Goal: Information Seeking & Learning: Find specific fact

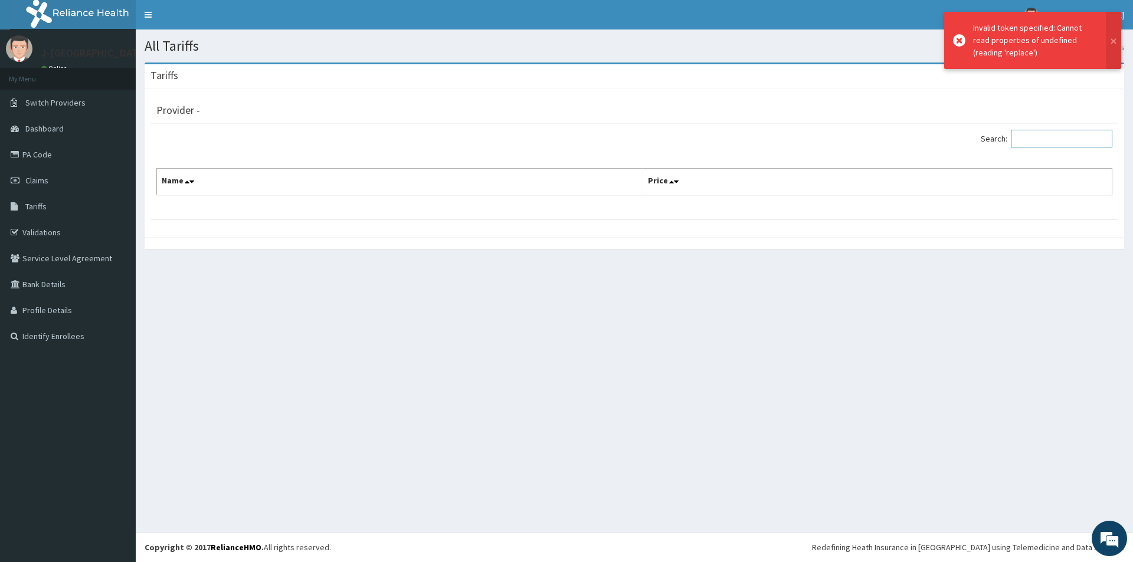
click at [1028, 136] on input "Search:" at bounding box center [1061, 139] width 101 height 18
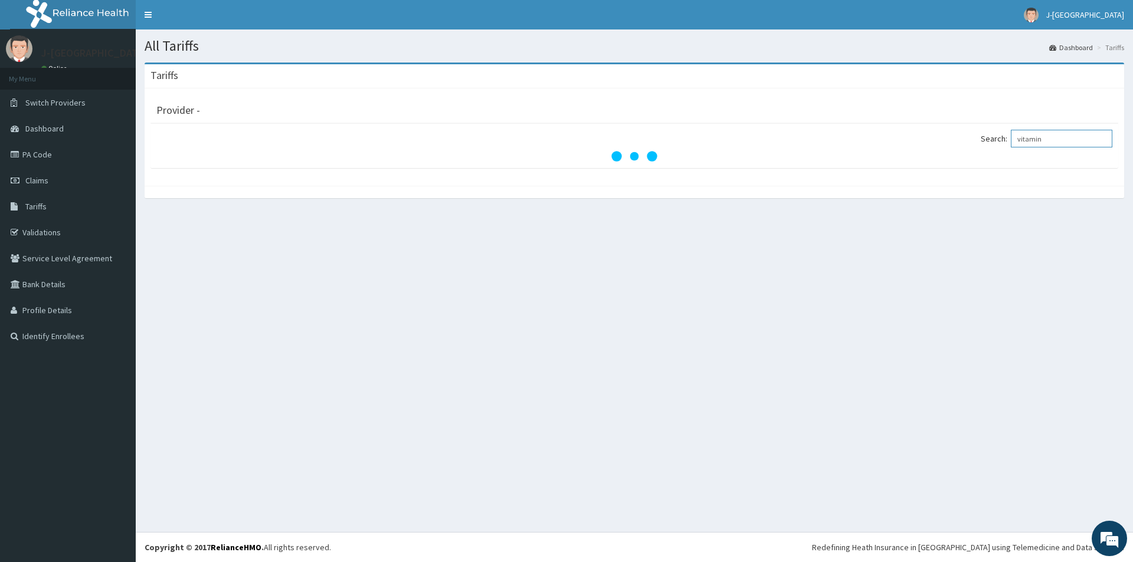
type input "vitamin"
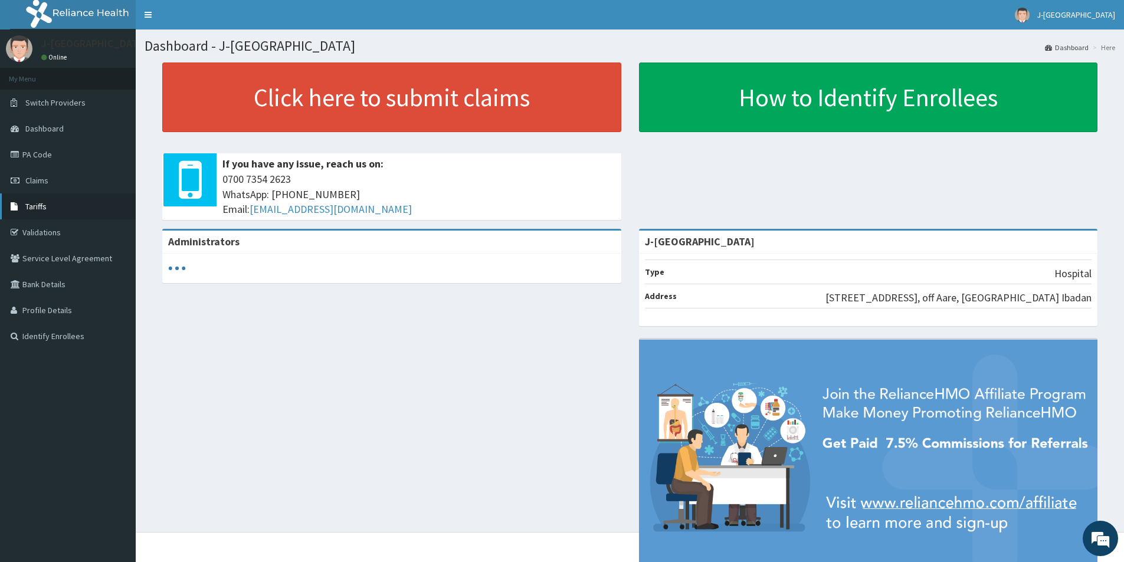
click at [48, 211] on link "Tariffs" at bounding box center [68, 207] width 136 height 26
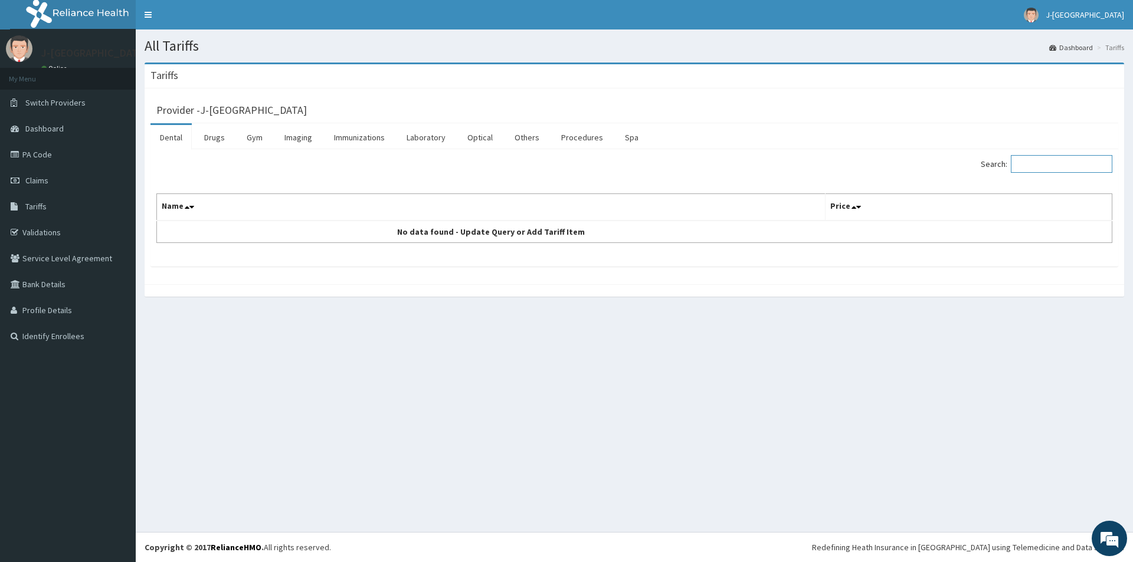
click at [1055, 164] on input "Search:" at bounding box center [1061, 164] width 101 height 18
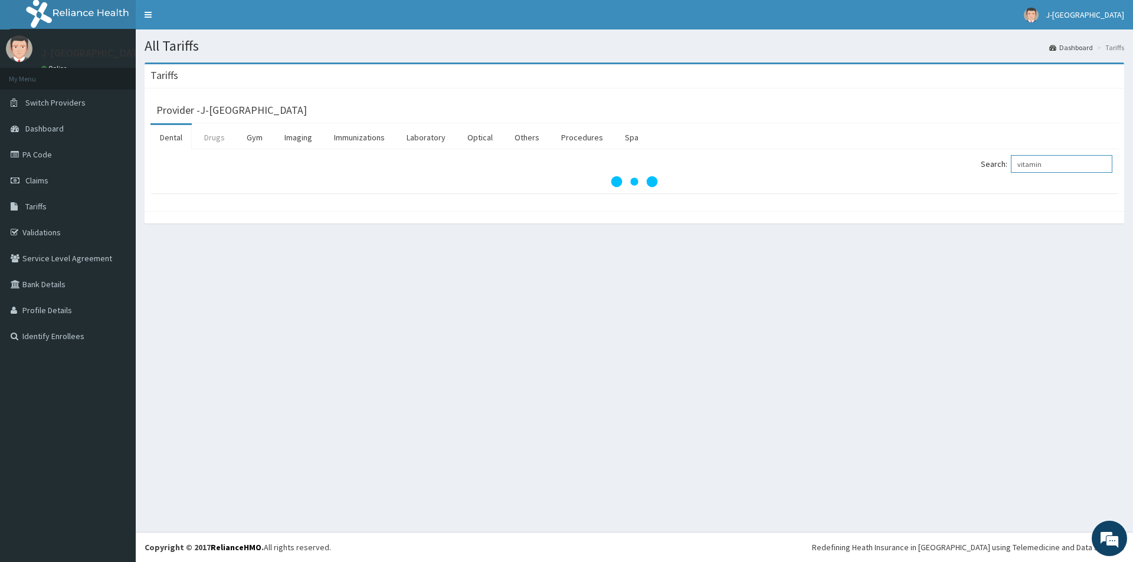
type input "vitamin"
click at [216, 138] on link "Drugs" at bounding box center [215, 137] width 40 height 25
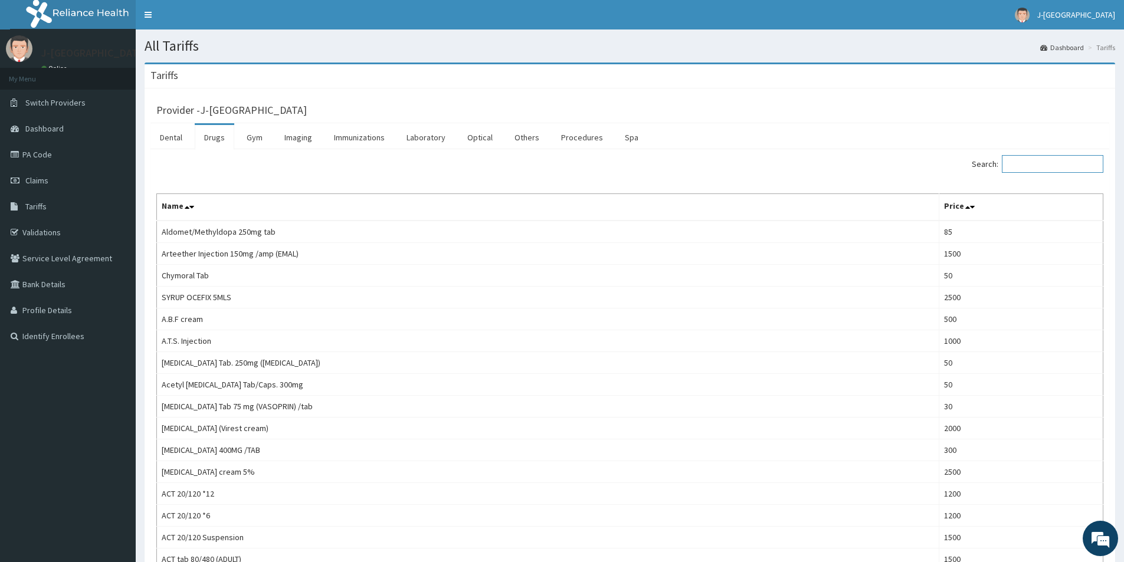
click at [1051, 166] on input "Search:" at bounding box center [1052, 164] width 101 height 18
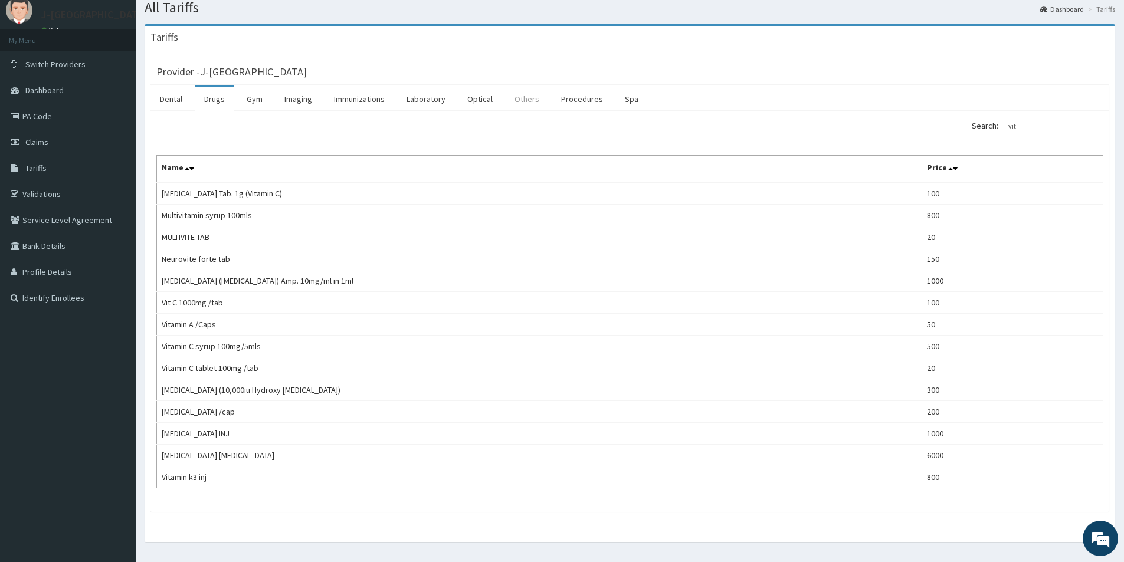
scroll to position [59, 0]
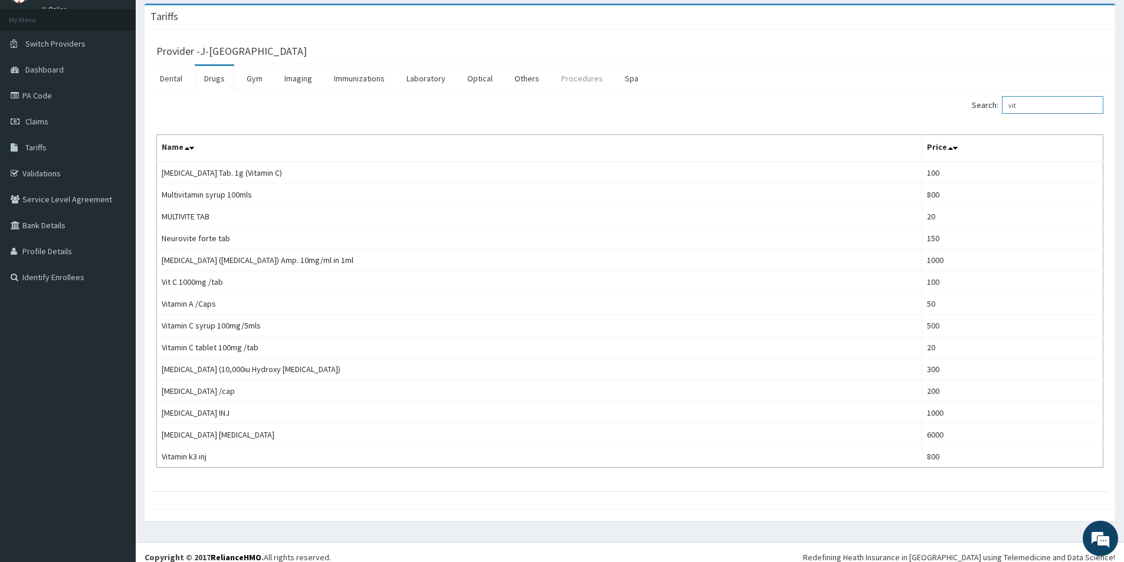
type input "vit"
click at [566, 81] on link "Procedures" at bounding box center [582, 78] width 61 height 25
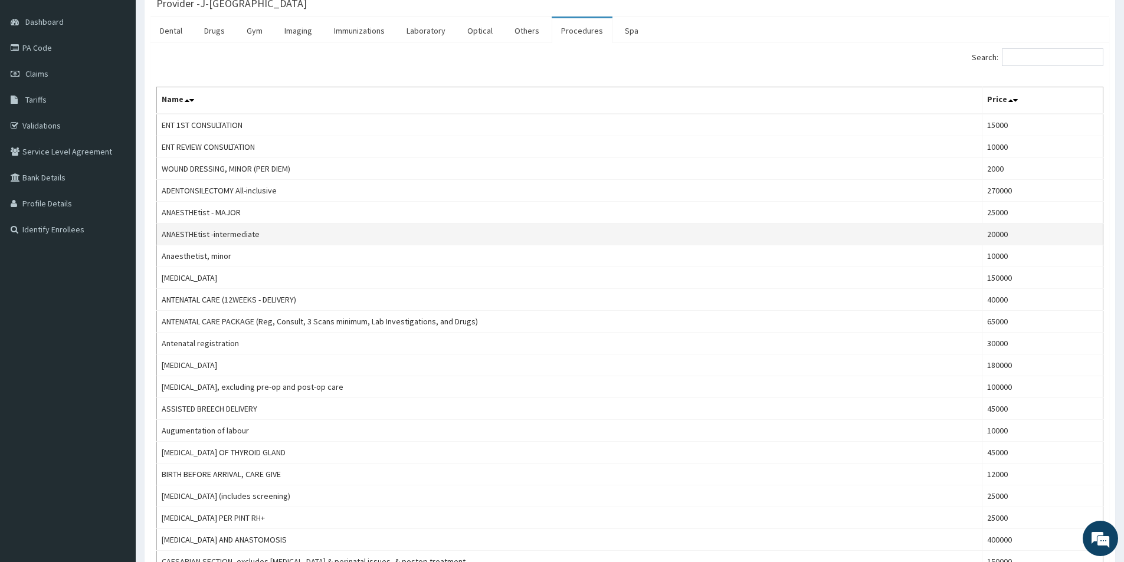
scroll to position [0, 0]
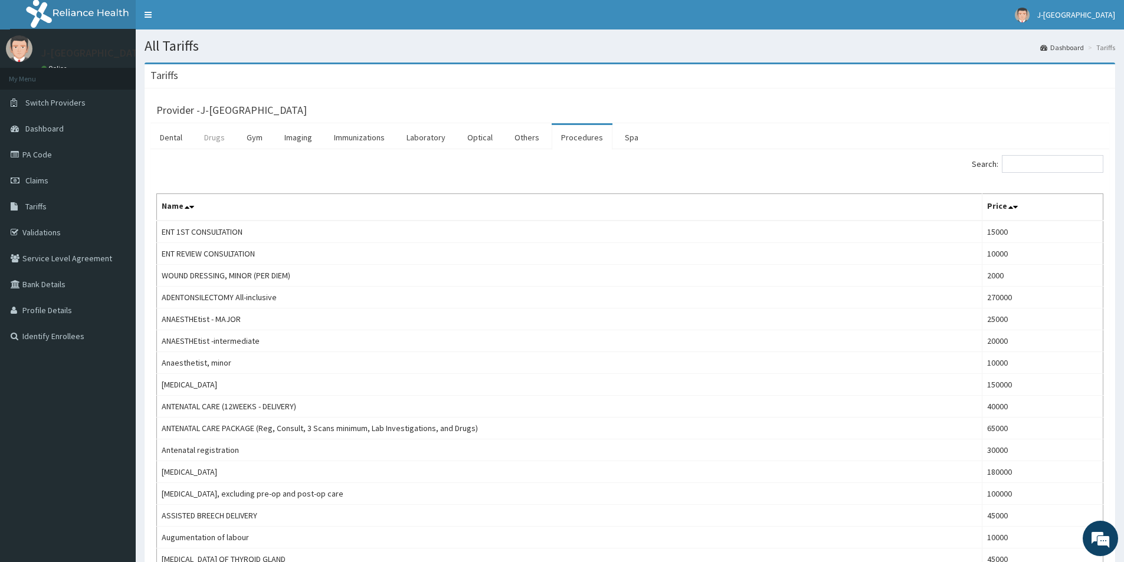
click at [217, 142] on link "Drugs" at bounding box center [215, 137] width 40 height 25
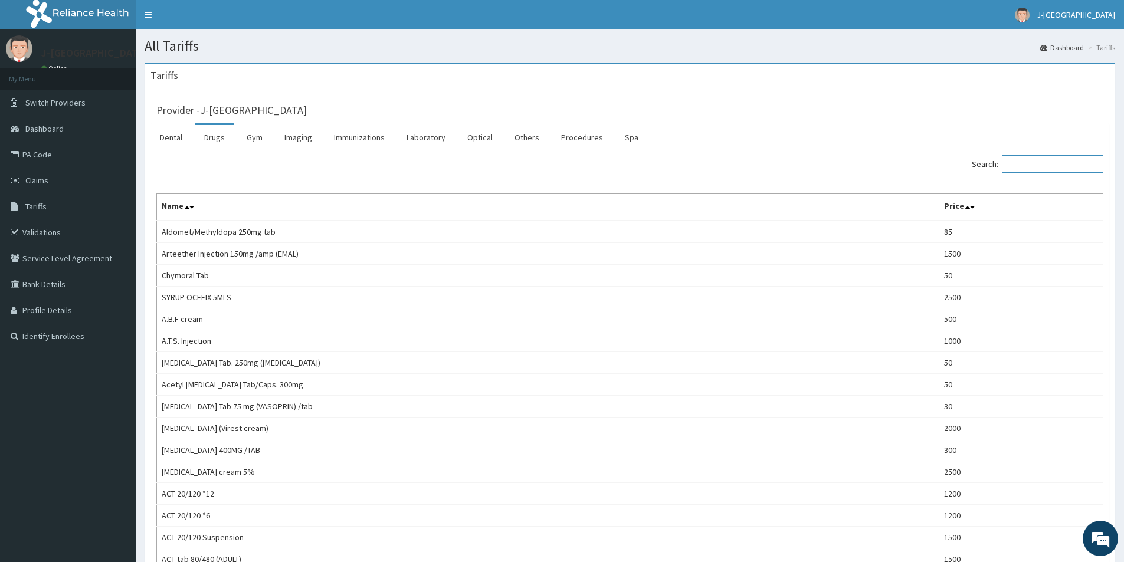
click at [1054, 155] on input "Search:" at bounding box center [1052, 164] width 101 height 18
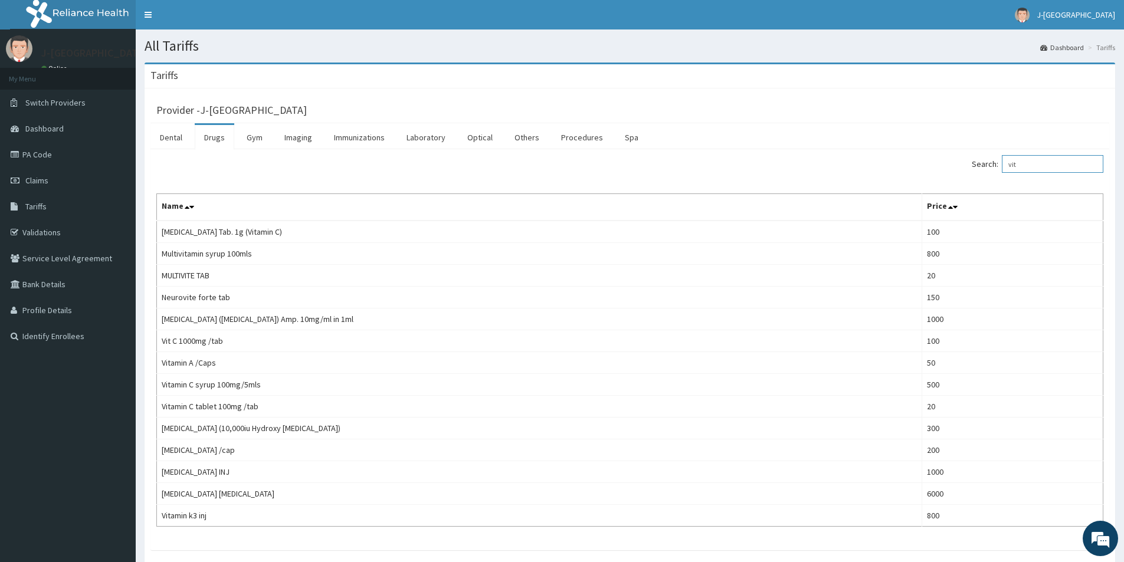
type input "vit"
